Goal: Task Accomplishment & Management: Complete application form

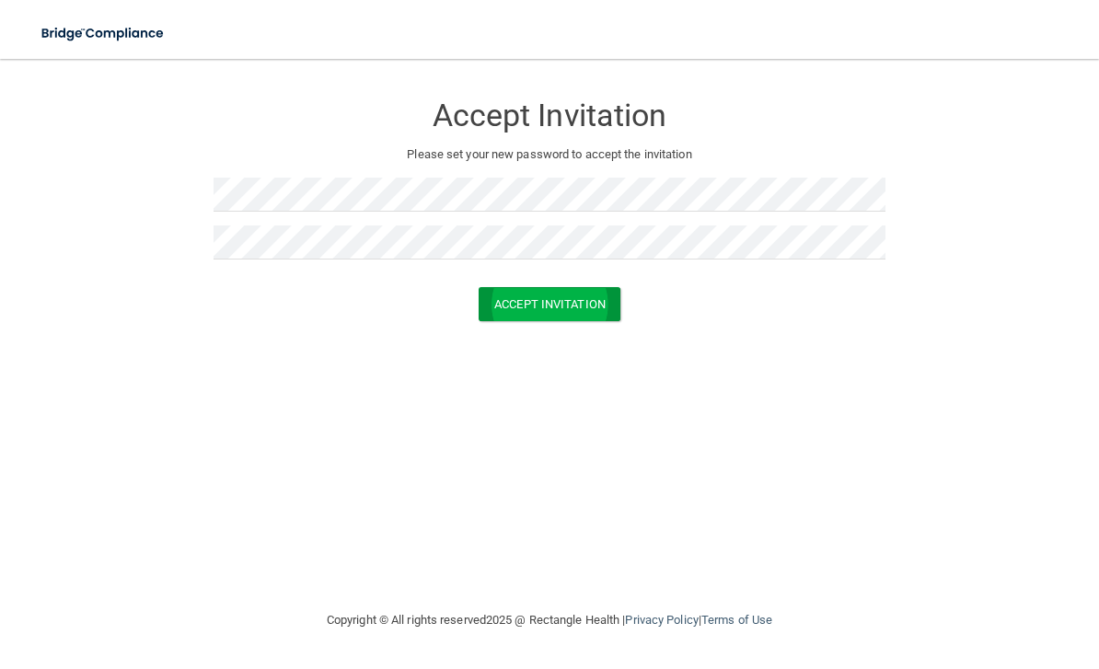
click at [586, 317] on button "Accept Invitation" at bounding box center [549, 304] width 142 height 34
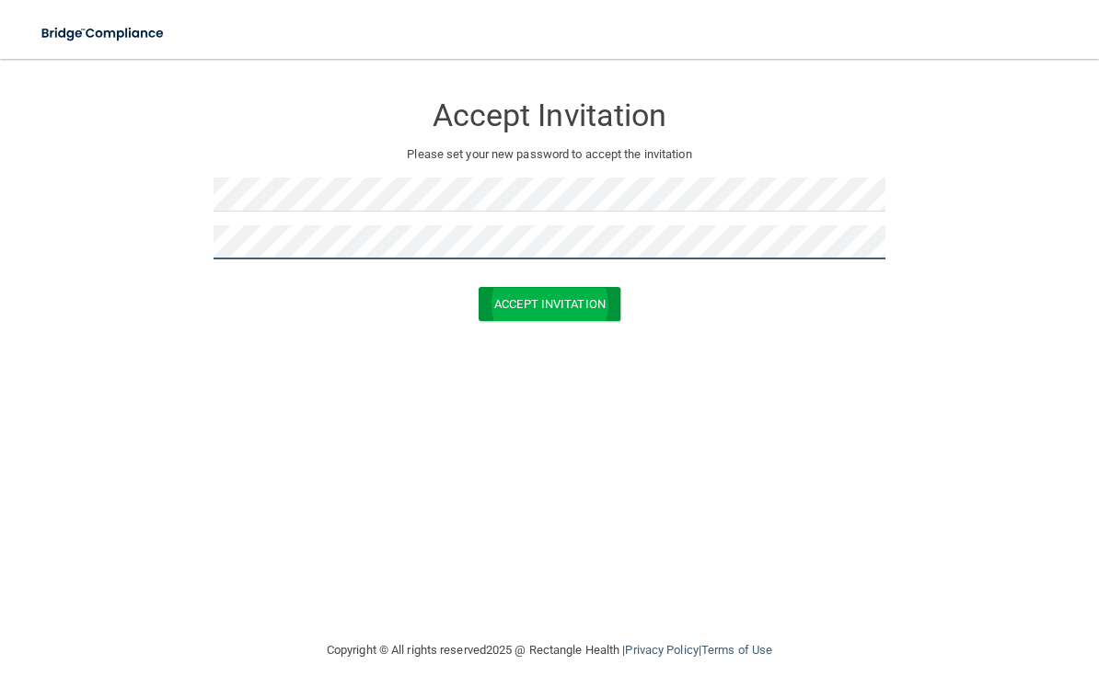
click at [549, 302] on button "Accept Invitation" at bounding box center [549, 304] width 142 height 34
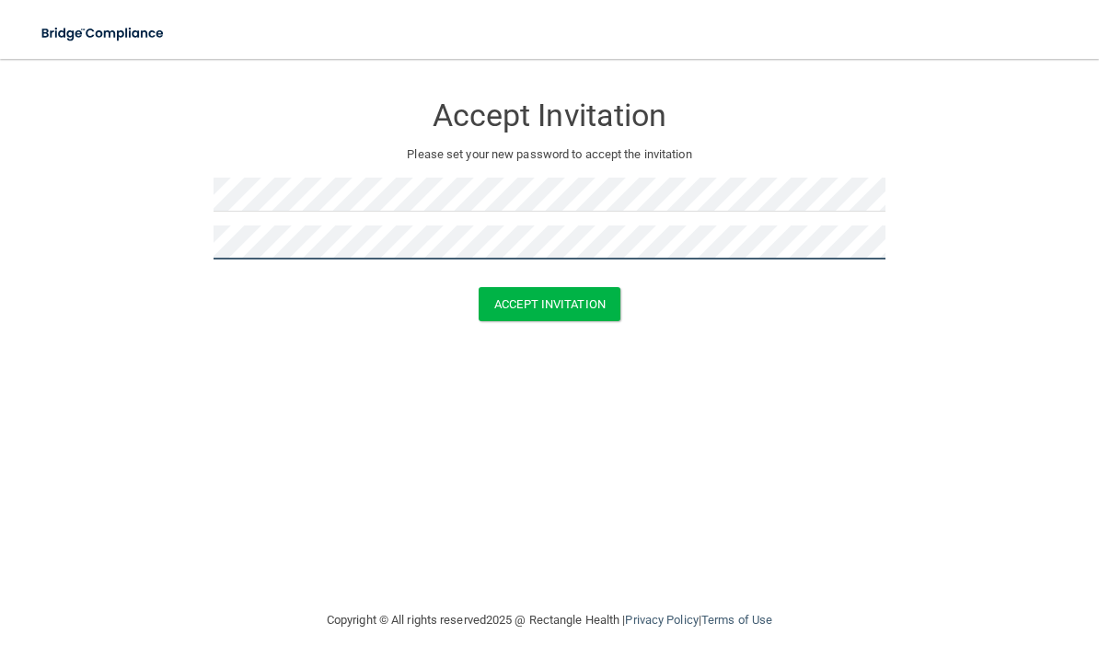
click at [549, 302] on button "Accept Invitation" at bounding box center [549, 304] width 142 height 34
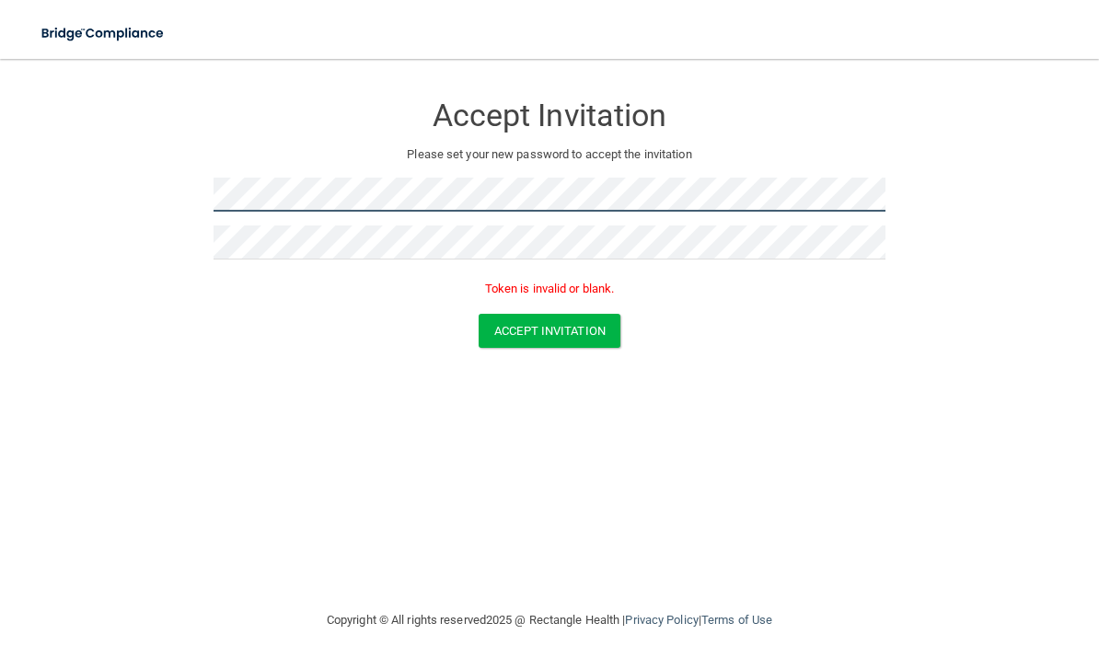
click at [340, 163] on div "Accept Invitation Please set your new password to accept the invitation Token i…" at bounding box center [549, 195] width 672 height 236
click at [523, 335] on button "Accept Invitation" at bounding box center [549, 331] width 142 height 34
click at [75, 212] on form "Accept Invitation Please set your new password to accept the invitation Token i…" at bounding box center [549, 223] width 1025 height 293
click at [538, 325] on button "Accept Invitation" at bounding box center [549, 331] width 142 height 34
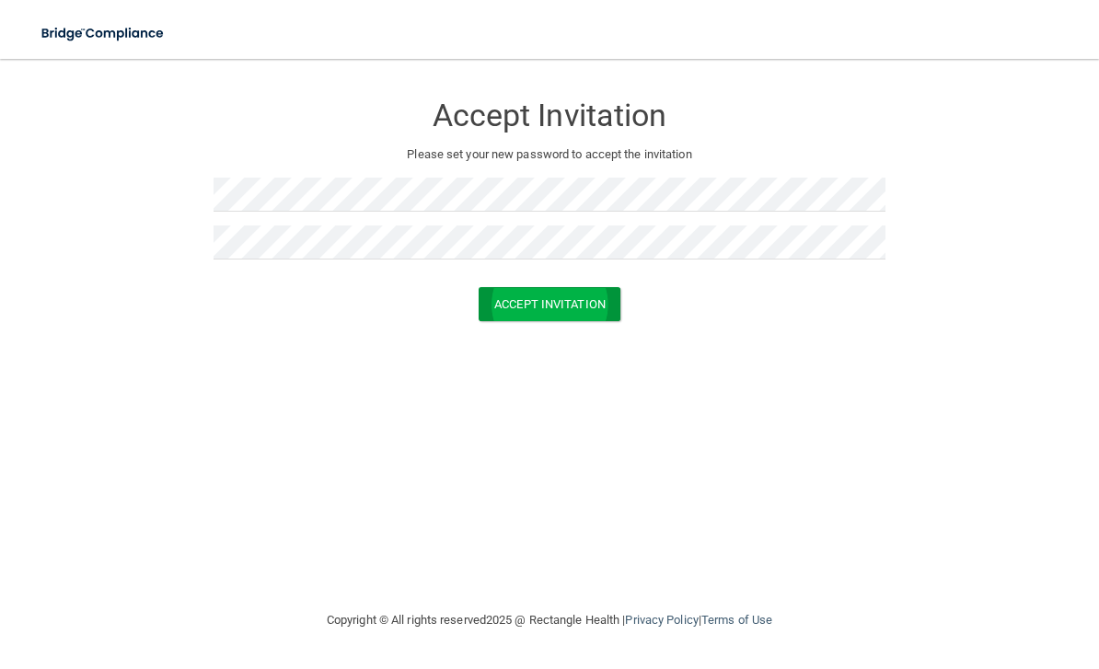
click at [543, 299] on button "Accept Invitation" at bounding box center [549, 304] width 142 height 34
